Goal: Find specific page/section

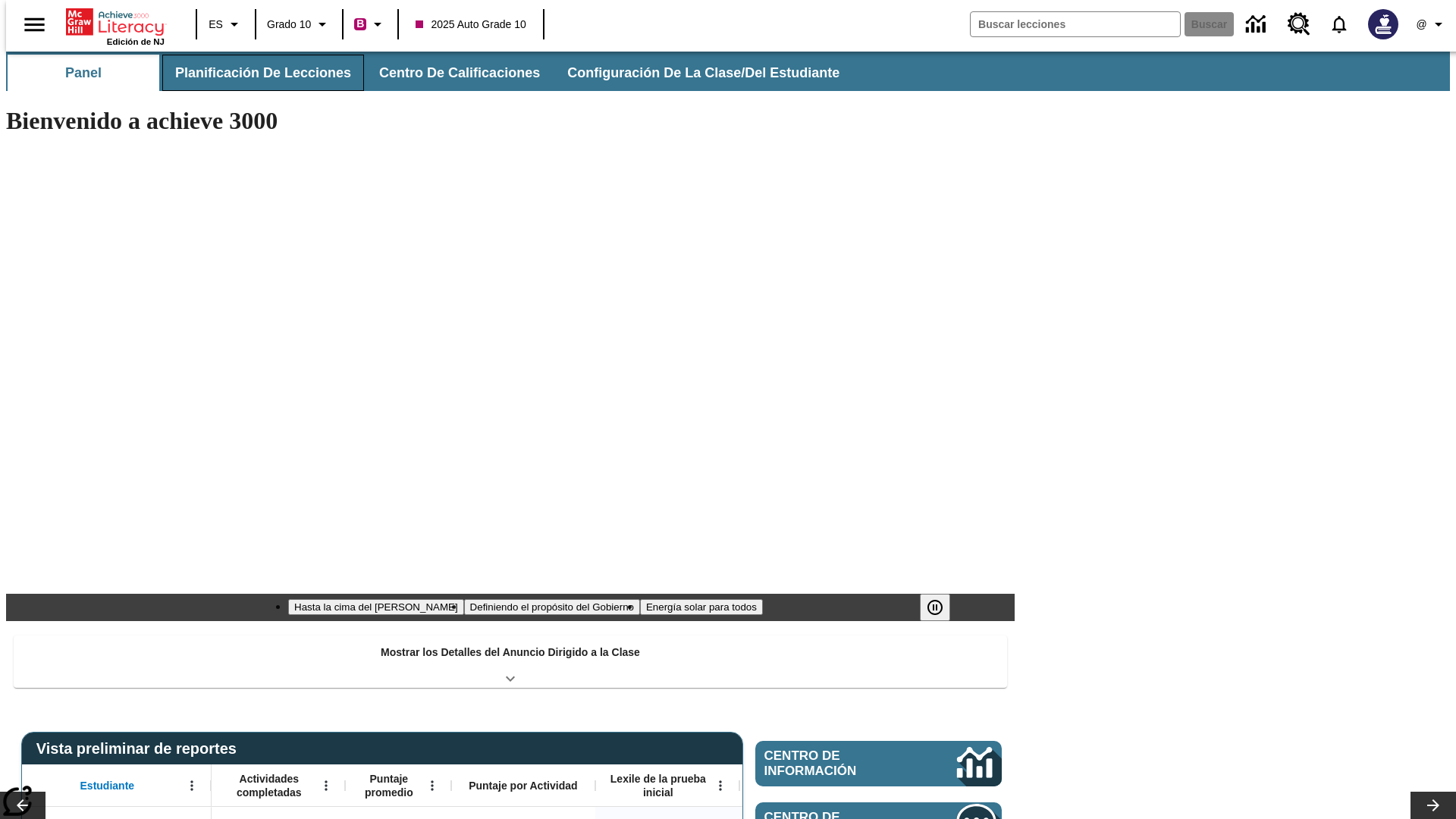
click at [254, 73] on button "Planificación de lecciones" at bounding box center [262, 72] width 201 height 36
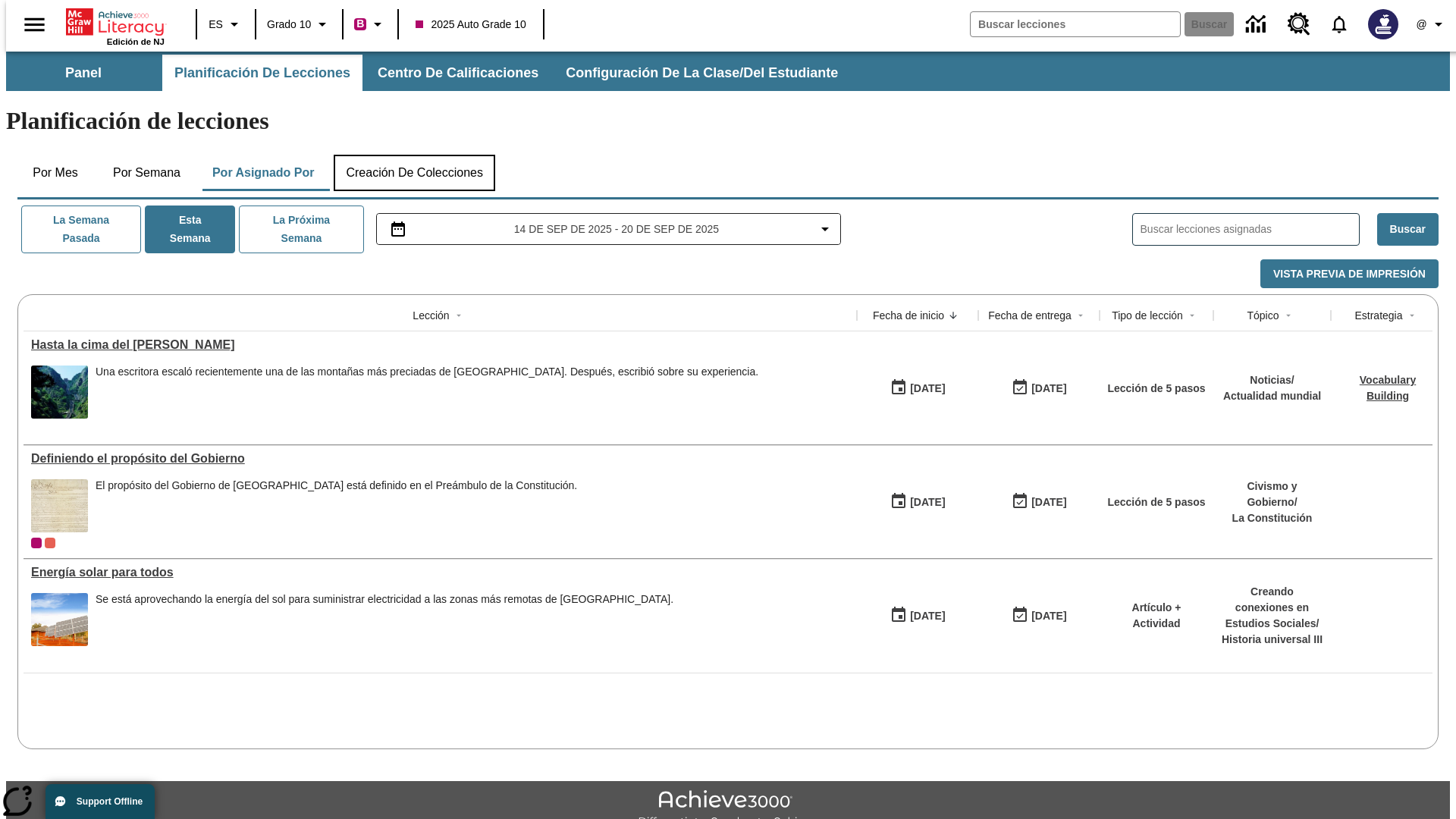
click at [414, 155] on button "Creación de colecciones" at bounding box center [414, 173] width 161 height 36
